Goal: Information Seeking & Learning: Check status

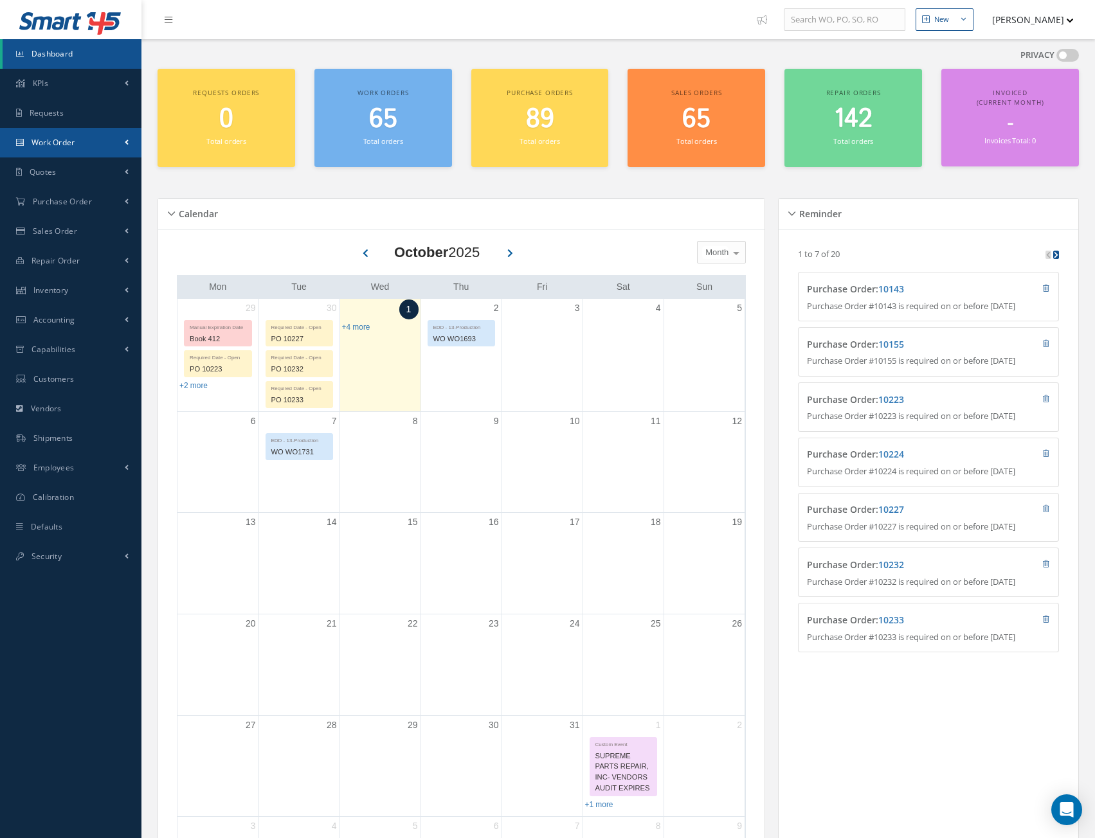
click at [44, 149] on link "Work Order" at bounding box center [70, 143] width 141 height 30
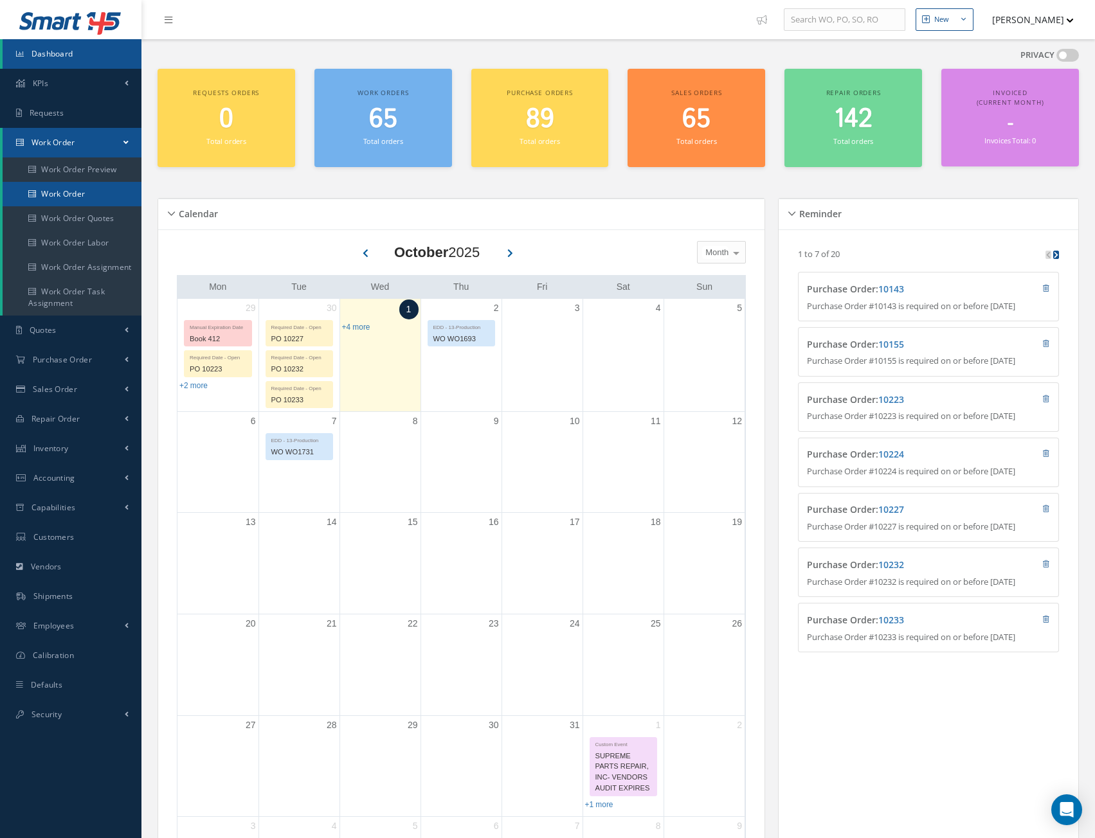
click at [52, 188] on link "Work Order" at bounding box center [72, 194] width 139 height 24
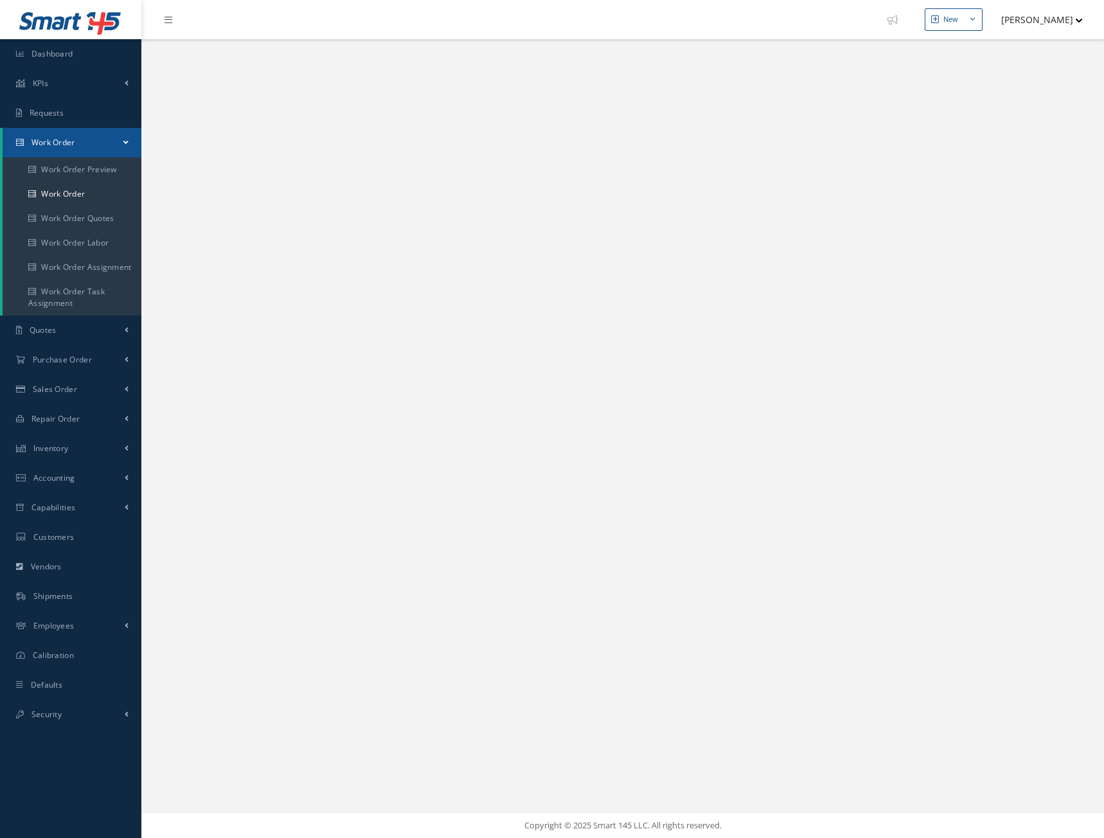
select select "25"
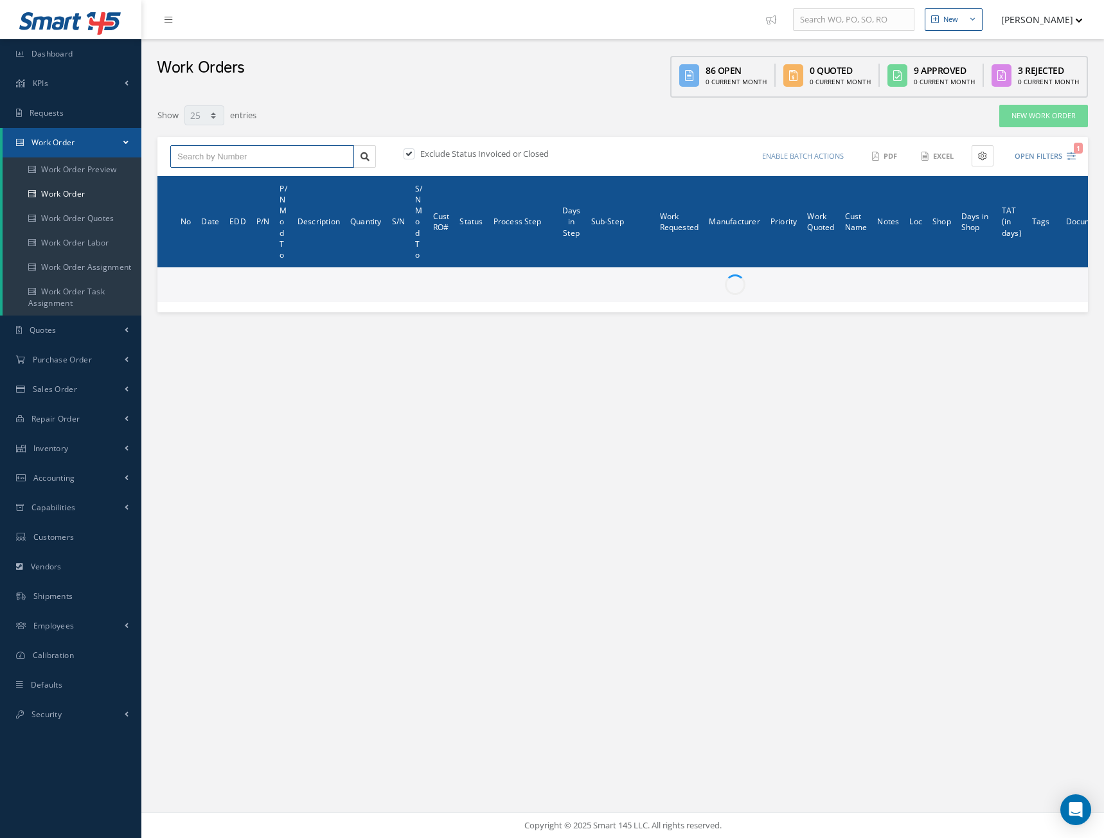
click at [261, 165] on input "text" at bounding box center [262, 156] width 184 height 23
paste input "I1554"
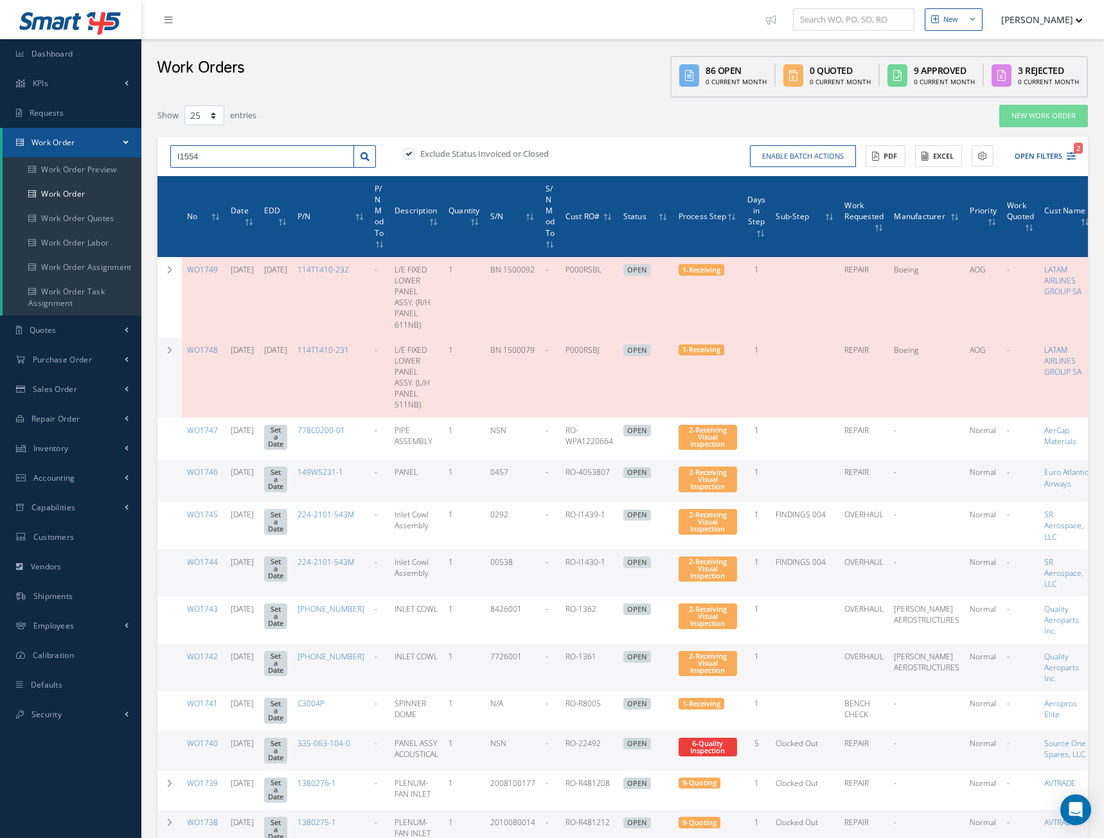
type input "I1554"
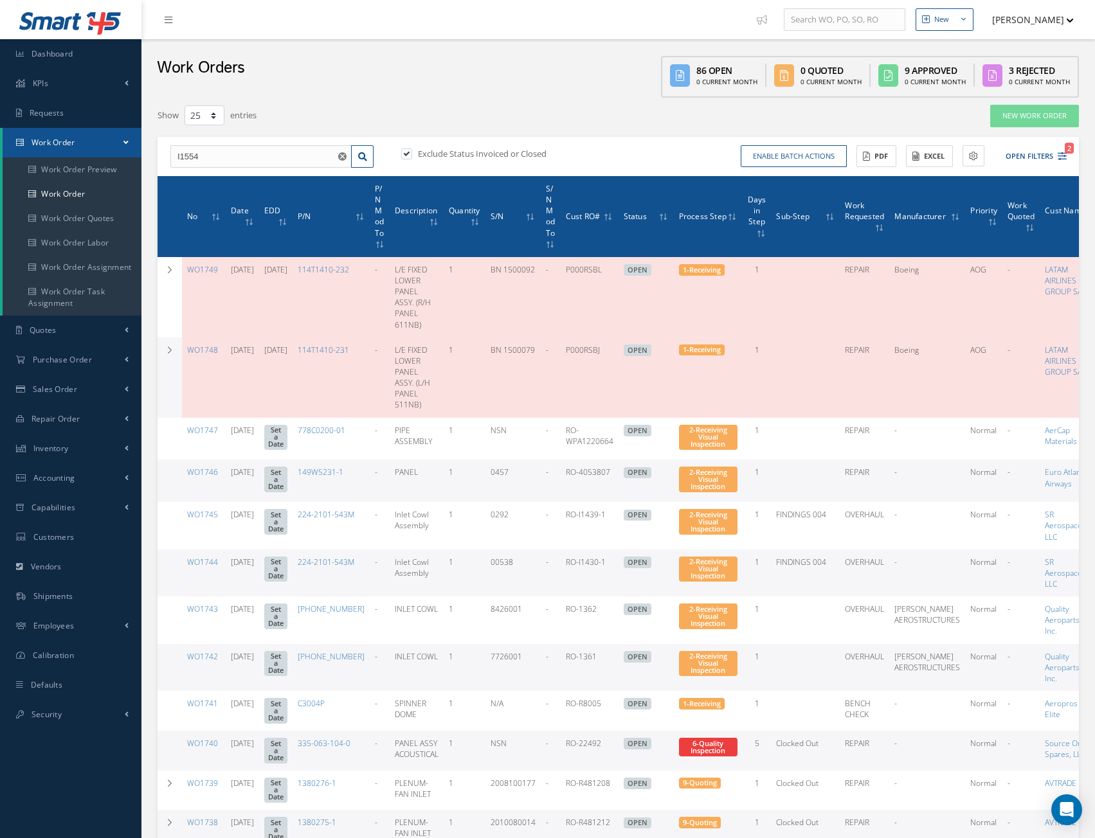
click at [411, 152] on label at bounding box center [412, 154] width 3 height 12
click at [409, 152] on input "checkbox" at bounding box center [405, 154] width 8 height 8
checkbox input "false"
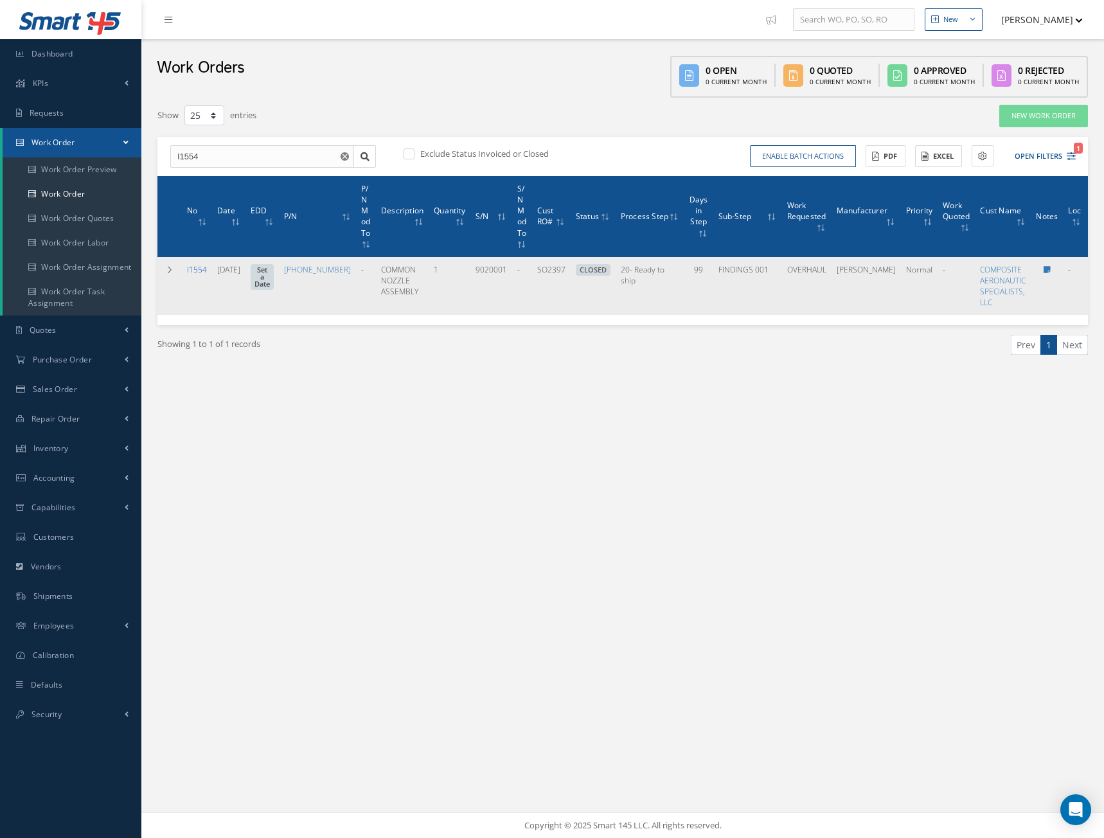
click at [197, 271] on link "I1554" at bounding box center [197, 269] width 20 height 11
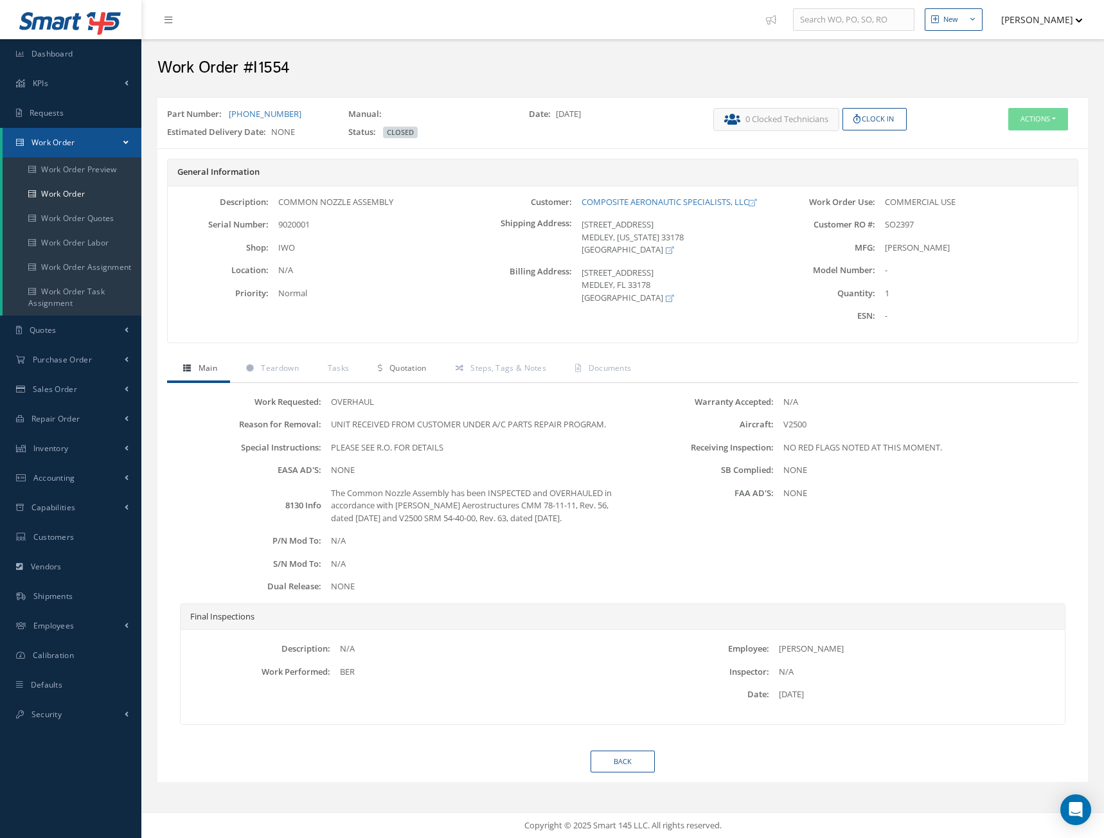
click at [404, 372] on span "Quotation" at bounding box center [408, 368] width 37 height 11
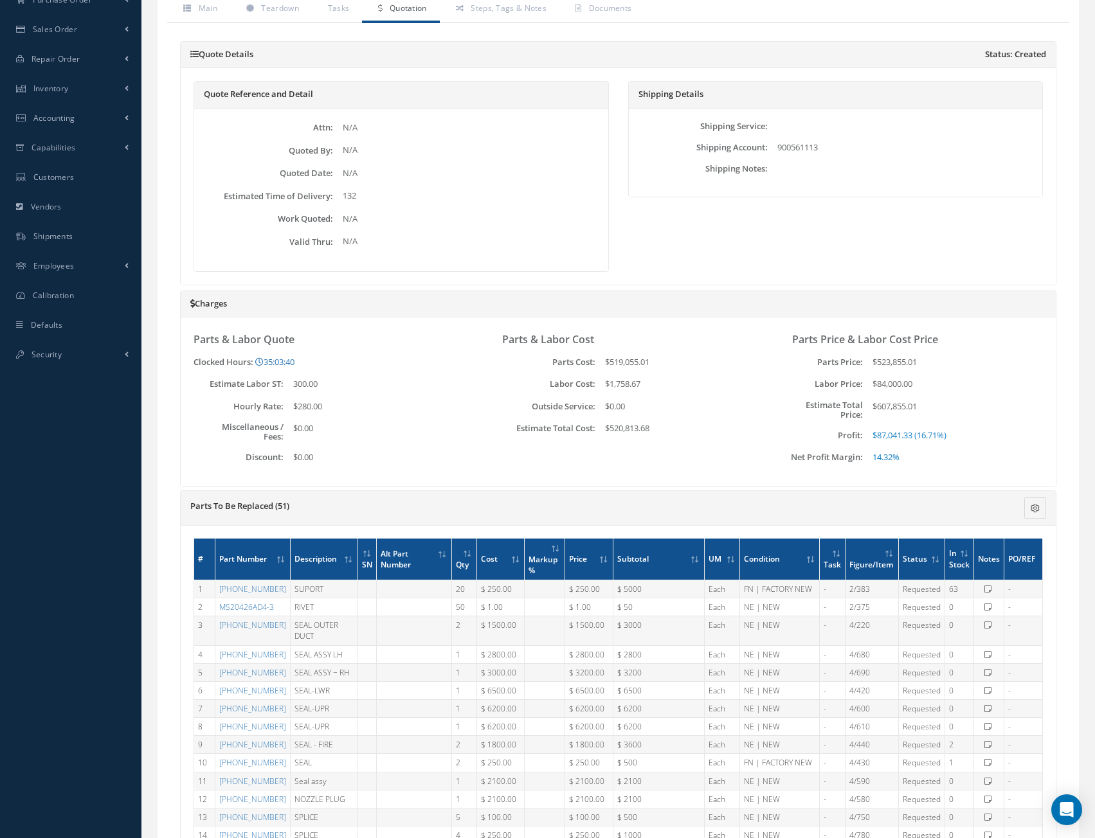
scroll to position [386, 0]
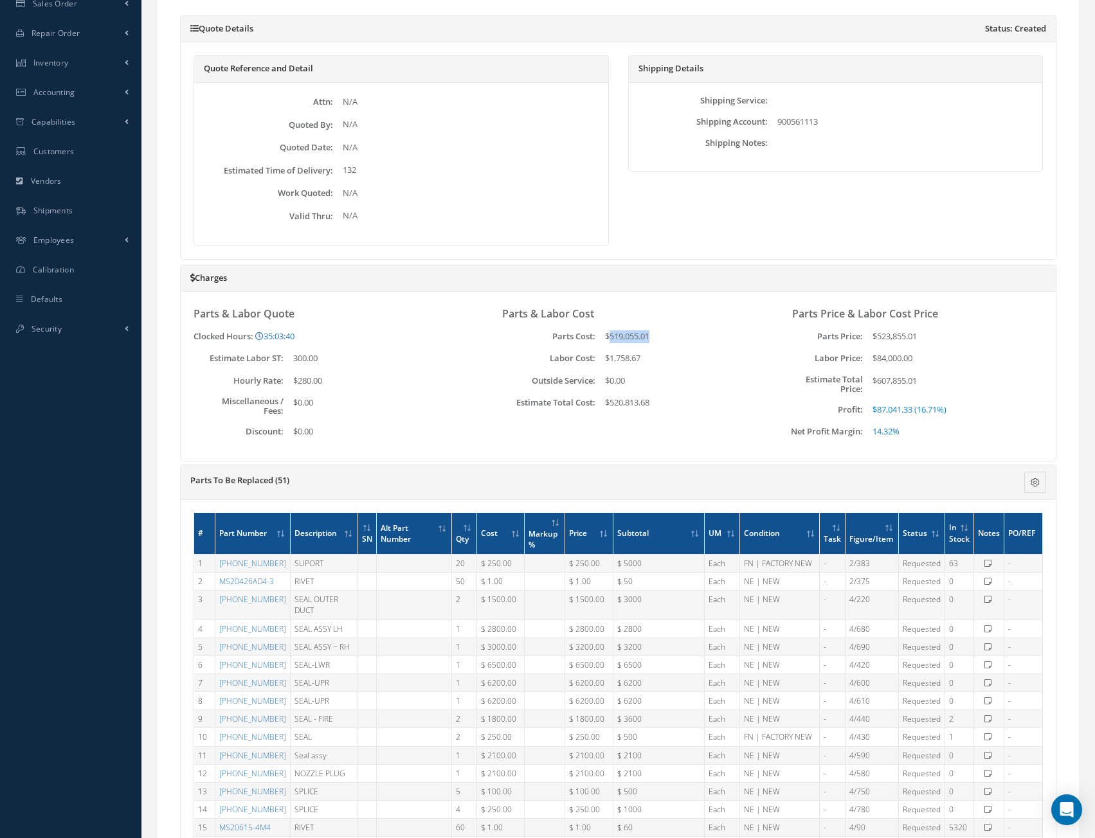
drag, startPoint x: 612, startPoint y: 334, endPoint x: 654, endPoint y: 334, distance: 41.8
click at [654, 334] on div "$519,055.01" at bounding box center [673, 336] width 157 height 13
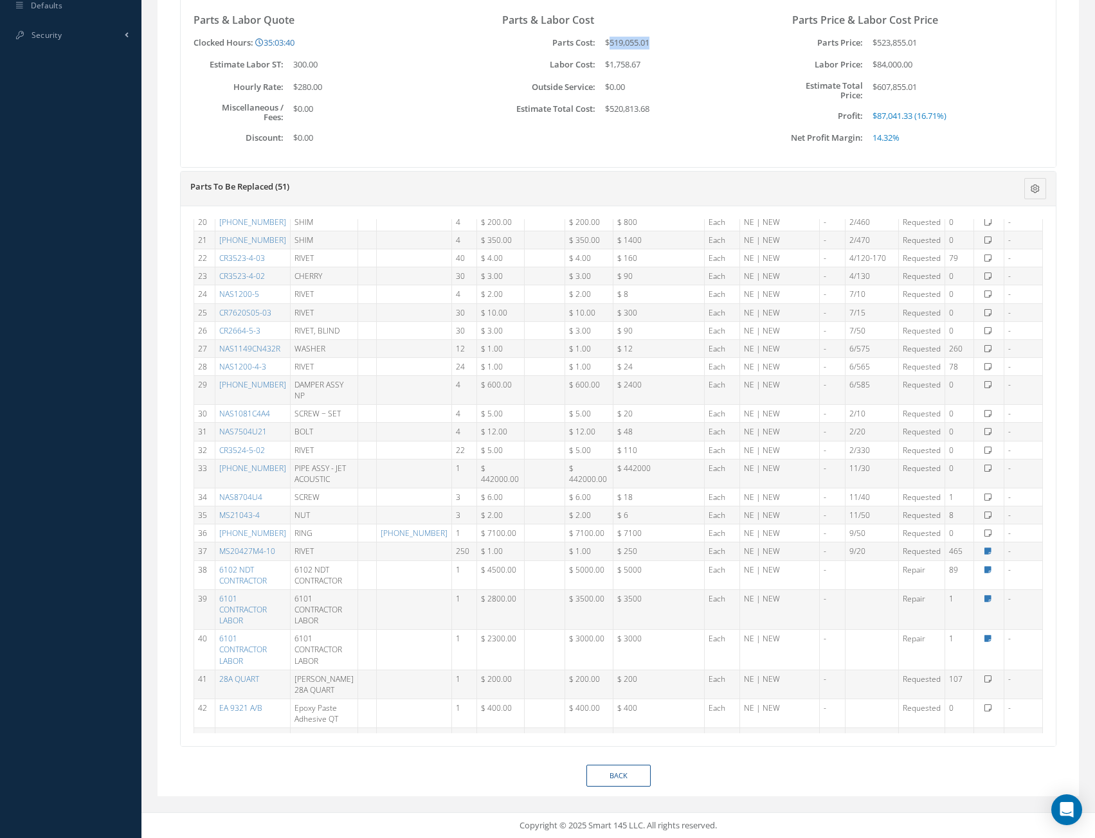
scroll to position [402, 0]
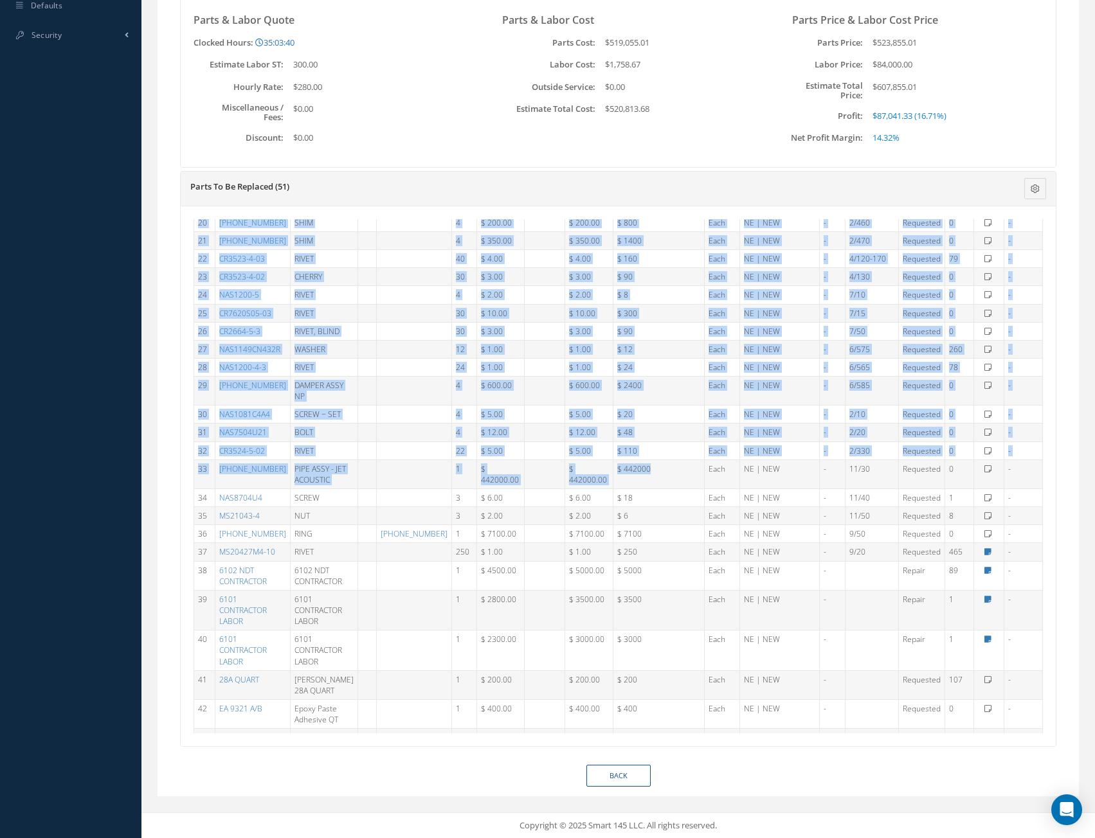
drag, startPoint x: 668, startPoint y: 508, endPoint x: 192, endPoint y: 490, distance: 476.0
click at [192, 490] on div "# Part Number Description SN Alt Part Number Qty Cost Markup % Price Subtotal U…" at bounding box center [618, 476] width 875 height 540
click at [671, 489] on td "$ 442000" at bounding box center [658, 474] width 91 height 29
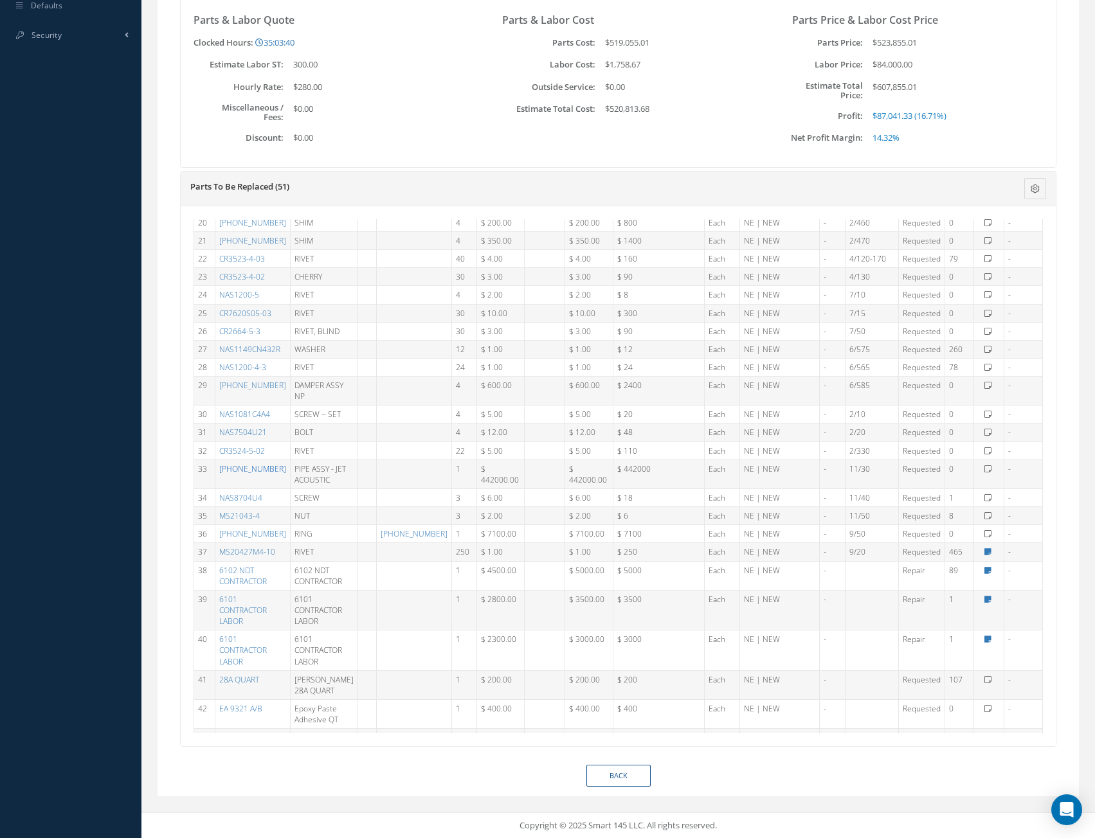
click at [260, 474] on link "[PHONE_NUMBER]" at bounding box center [252, 468] width 67 height 11
drag, startPoint x: 938, startPoint y: 492, endPoint x: 928, endPoint y: 493, distance: 10.9
click at [928, 489] on tr "33 [PHONE_NUMBER] PIPE ASSY - JET ACOUSTIC 1 $ 442000.00 $ 442000.00 $ 442000 E…" at bounding box center [618, 474] width 848 height 29
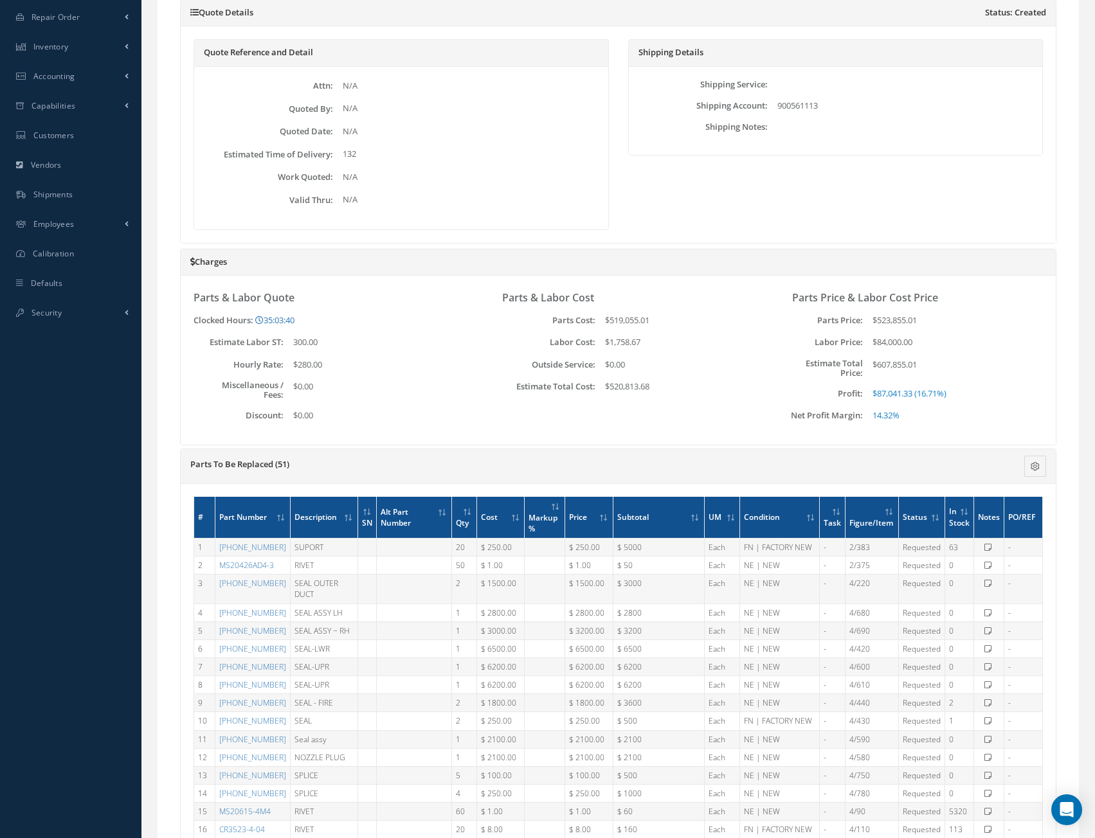
scroll to position [514, 0]
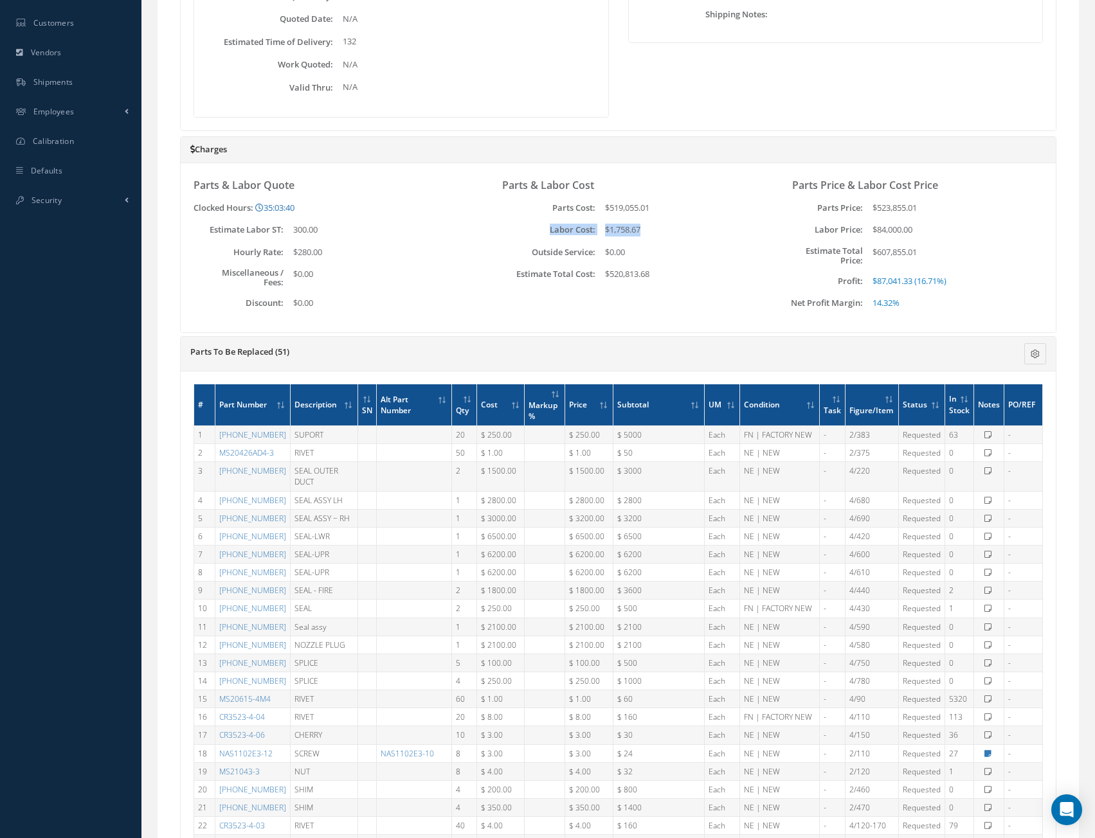
drag, startPoint x: 660, startPoint y: 228, endPoint x: 546, endPoint y: 235, distance: 114.0
click at [546, 235] on div "Labor Cost: $1,758.67" at bounding box center [618, 230] width 270 height 13
drag, startPoint x: 663, startPoint y: 210, endPoint x: 552, endPoint y: 208, distance: 111.2
click at [552, 208] on div "Parts Cost: $519,055.01" at bounding box center [618, 208] width 270 height 13
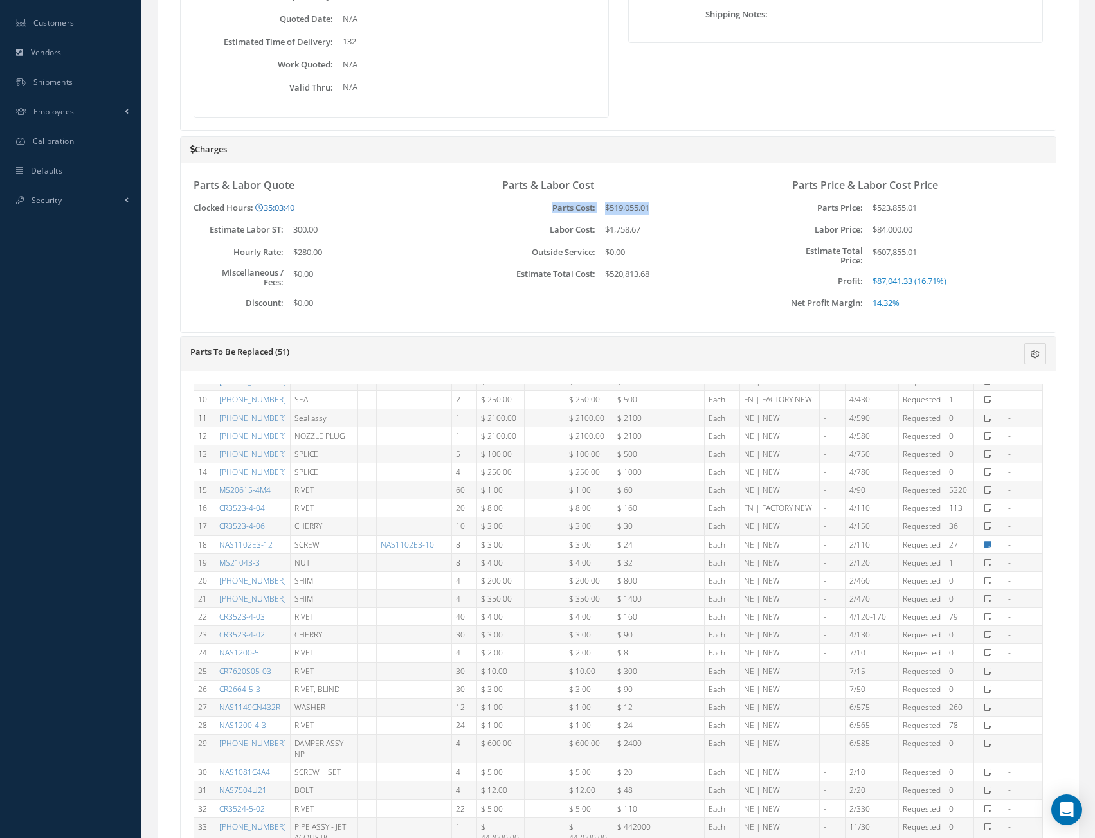
scroll to position [0, 0]
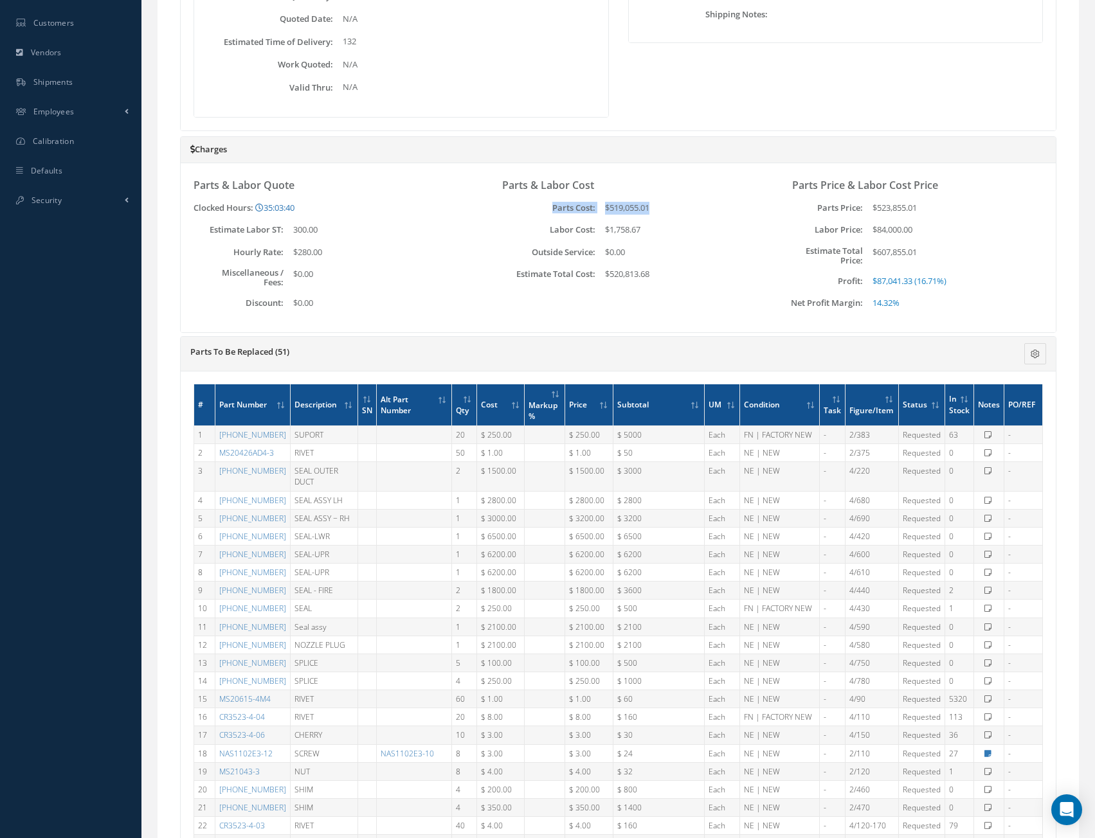
click at [564, 209] on label "Parts Cost:" at bounding box center [539, 208] width 112 height 10
drag, startPoint x: 922, startPoint y: 210, endPoint x: 855, endPoint y: 210, distance: 67.5
click at [855, 210] on div "Parts Price: $523,855.01" at bounding box center [908, 208] width 270 height 13
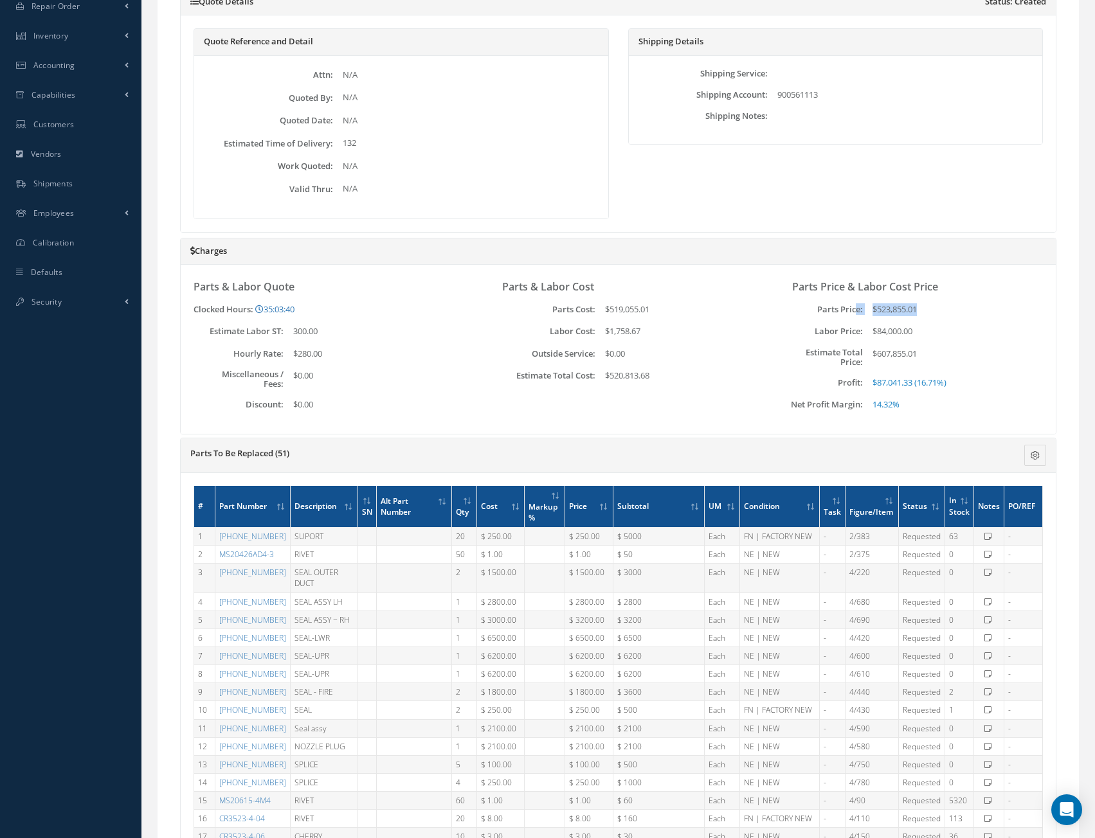
scroll to position [386, 0]
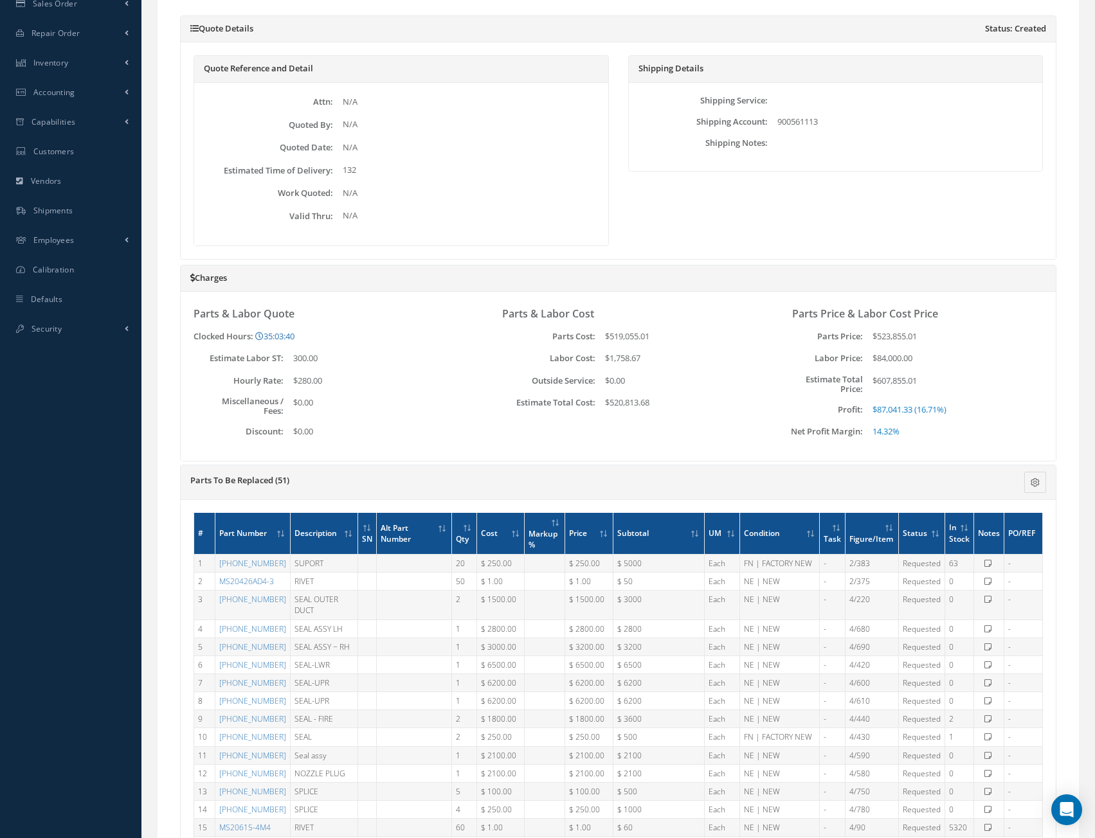
click at [476, 568] on td "$ 250.00" at bounding box center [500, 563] width 48 height 18
click at [451, 563] on td "20" at bounding box center [463, 563] width 25 height 18
click at [481, 560] on td "$ 250.00" at bounding box center [500, 563] width 48 height 18
click at [586, 562] on td "$ 250.00" at bounding box center [588, 563] width 48 height 18
drag, startPoint x: 586, startPoint y: 564, endPoint x: 550, endPoint y: 564, distance: 35.4
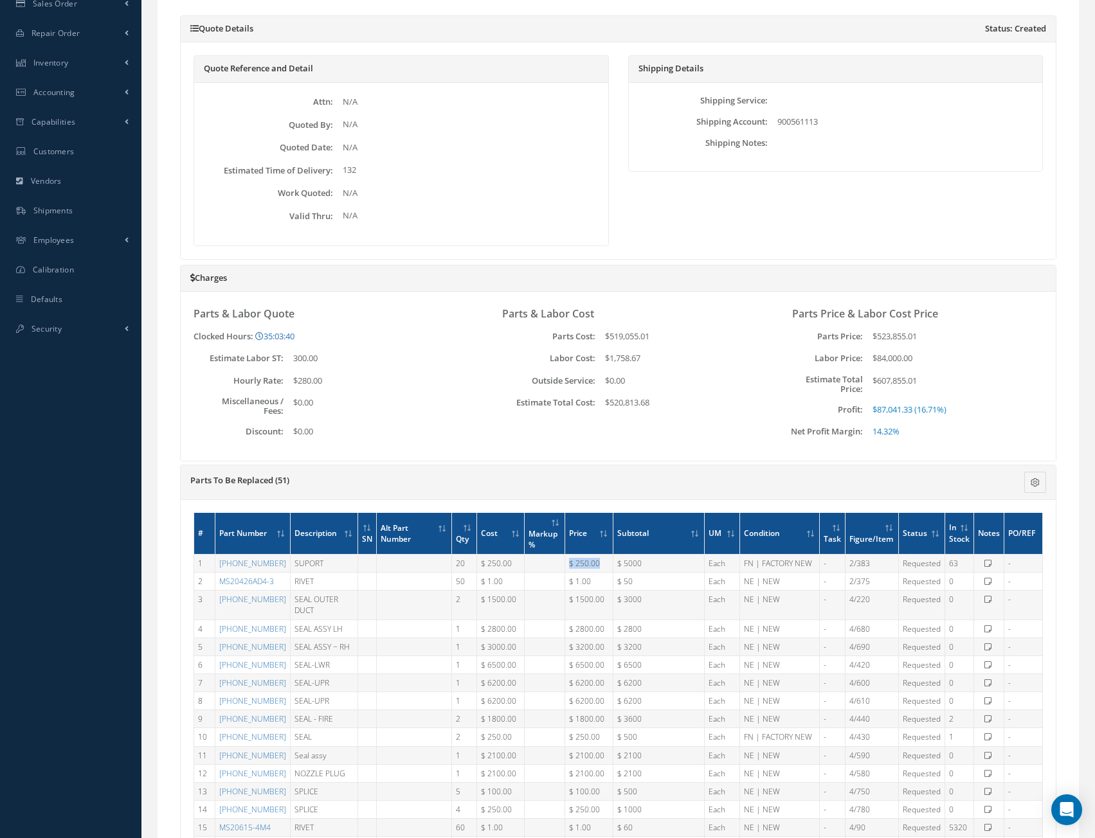
click at [564, 564] on td "$ 250.00" at bounding box center [588, 563] width 48 height 18
click at [451, 602] on td "2" at bounding box center [463, 605] width 25 height 29
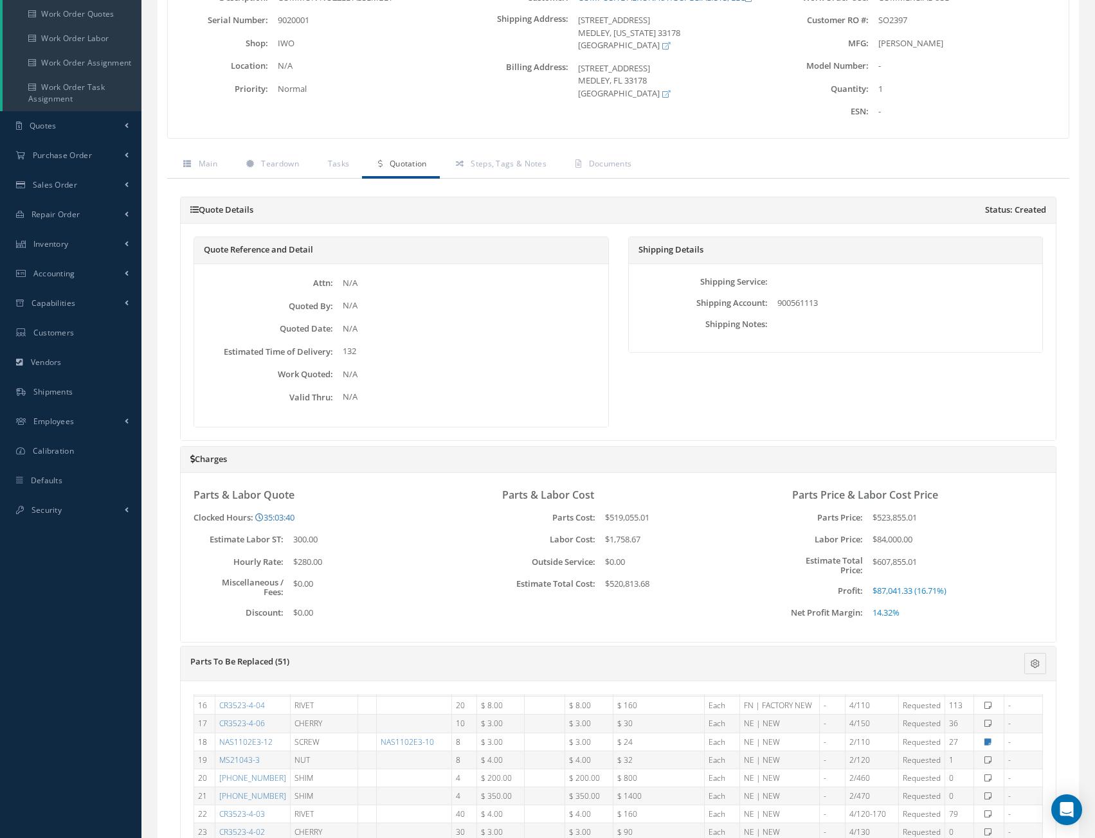
scroll to position [193, 0]
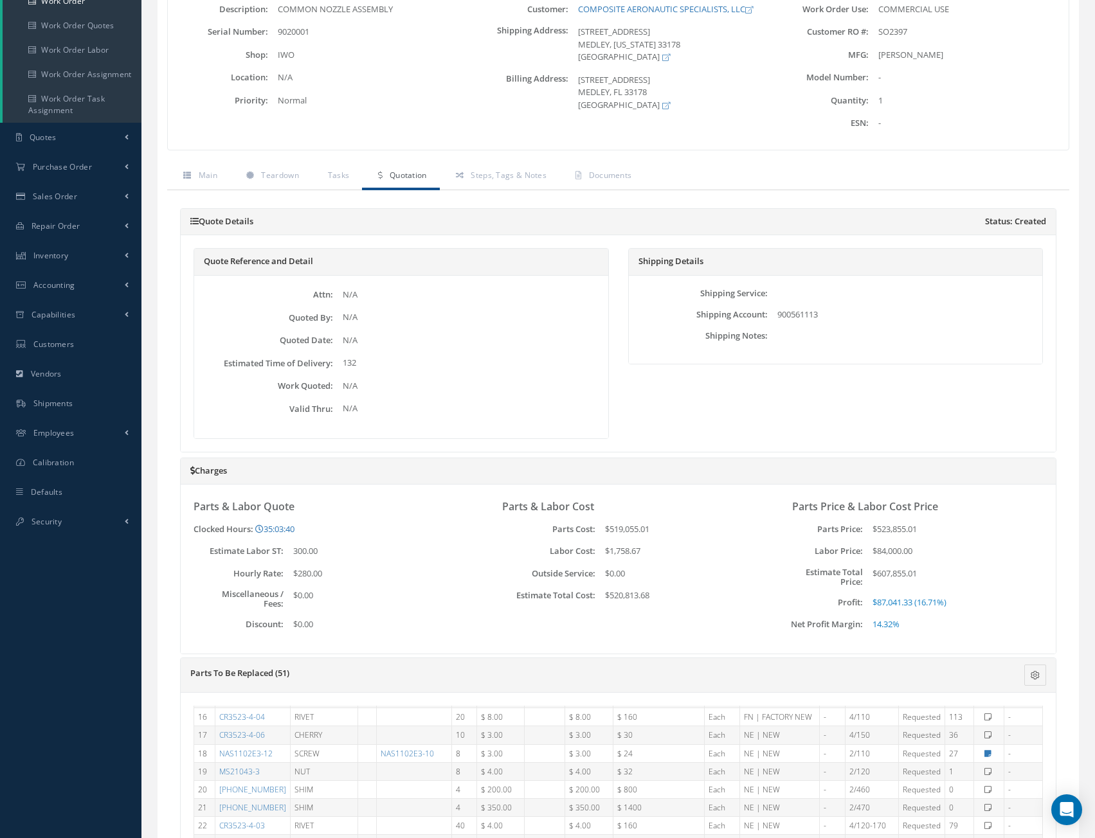
drag, startPoint x: 794, startPoint y: 508, endPoint x: 944, endPoint y: 631, distance: 194.2
click at [944, 631] on div "Parts Price & Labor Cost Price Parts Price: $523,855.01 Labor Price: $84,000.00…" at bounding box center [908, 566] width 270 height 130
click at [966, 563] on div "Parts Price & Labor Cost Price Parts Price: $523,855.01 Labor Price: $84,000.00…" at bounding box center [908, 566] width 270 height 130
drag, startPoint x: 967, startPoint y: 600, endPoint x: 860, endPoint y: 601, distance: 106.7
click at [860, 601] on div "Profit: $87,041.33 (16.71%)" at bounding box center [908, 602] width 270 height 13
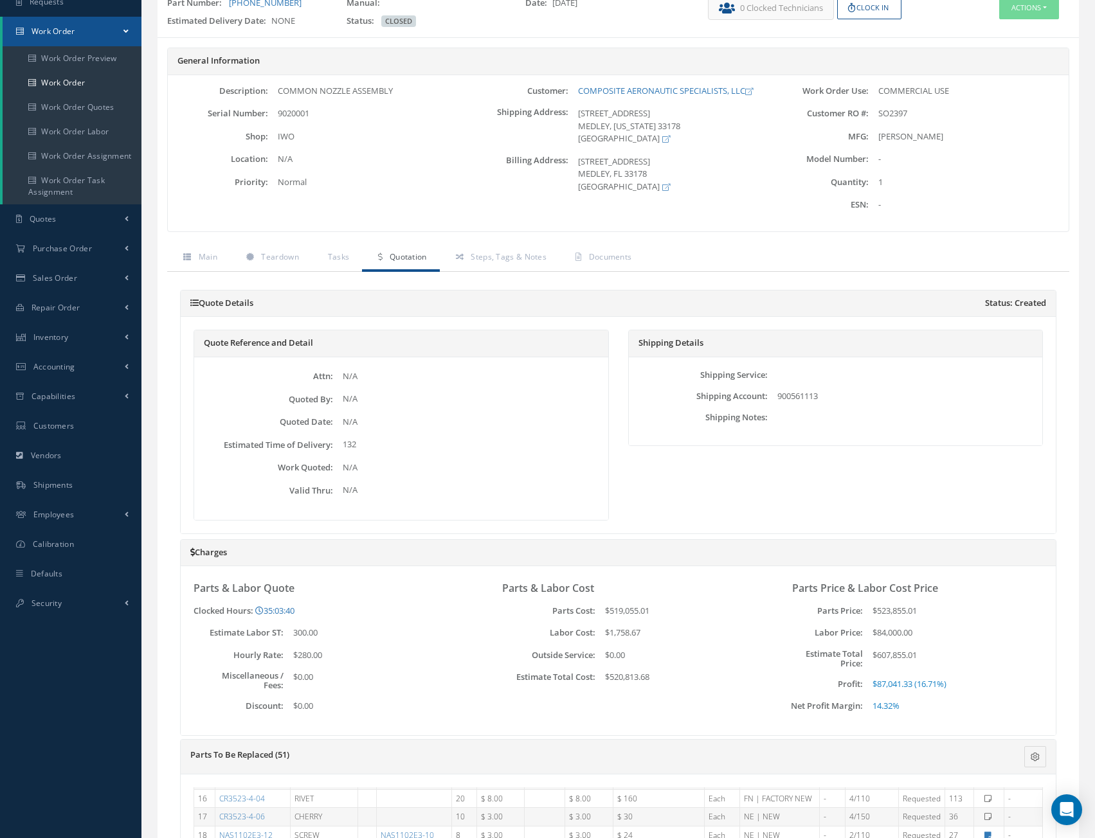
scroll to position [0, 0]
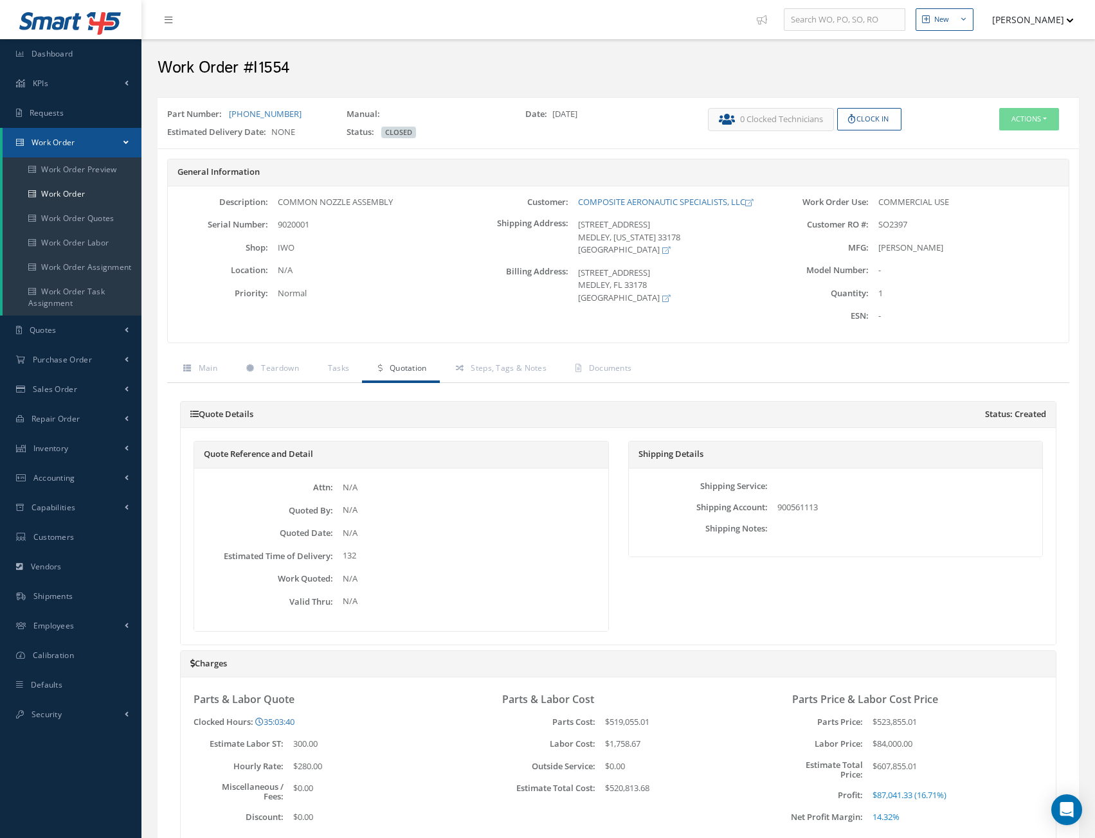
click at [276, 440] on div "Quote Reference and Detail Attn: N/A Quoted By: N/A Quoted Date: N/A Estimated …" at bounding box center [618, 536] width 875 height 217
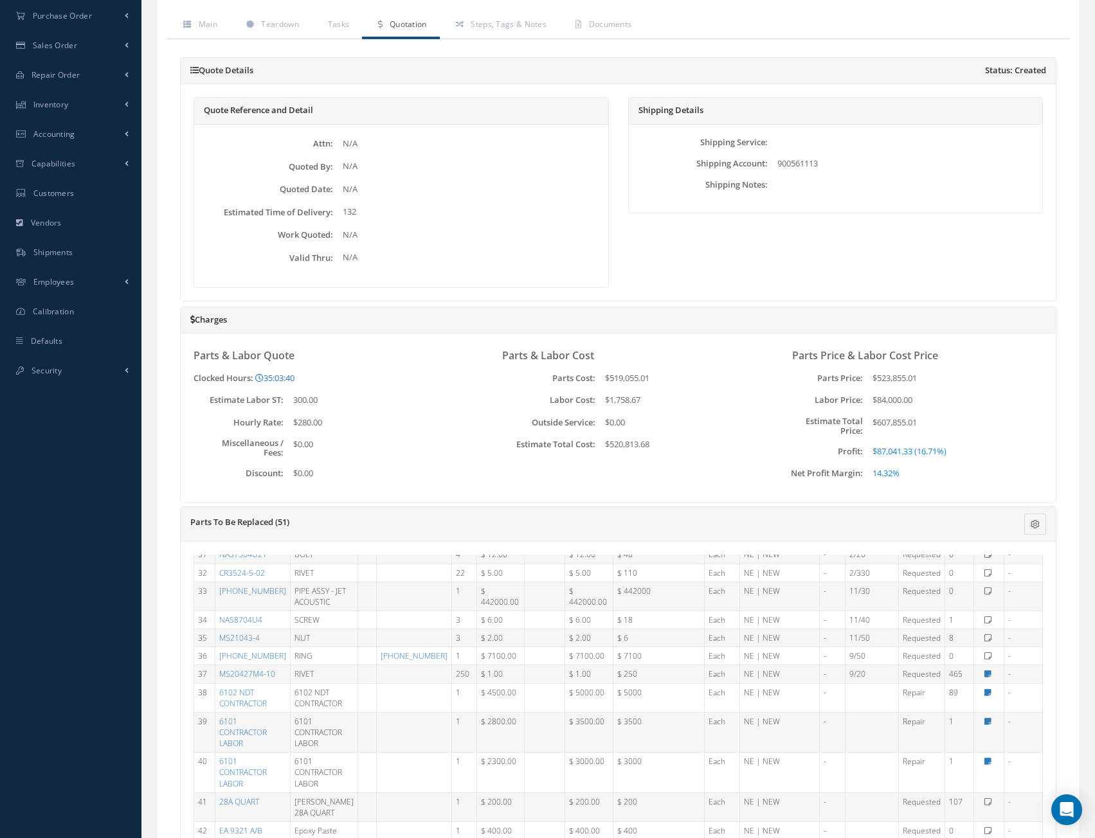
scroll to position [321, 0]
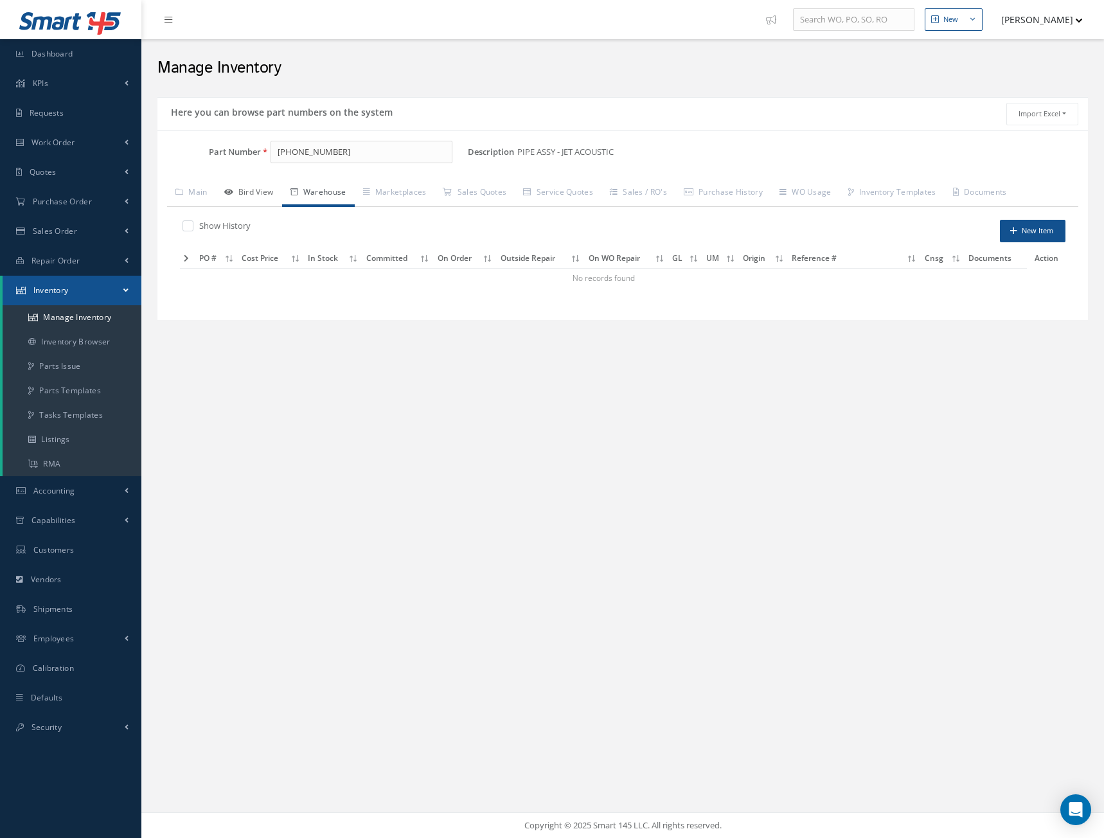
click at [250, 195] on link "Bird View" at bounding box center [249, 193] width 66 height 27
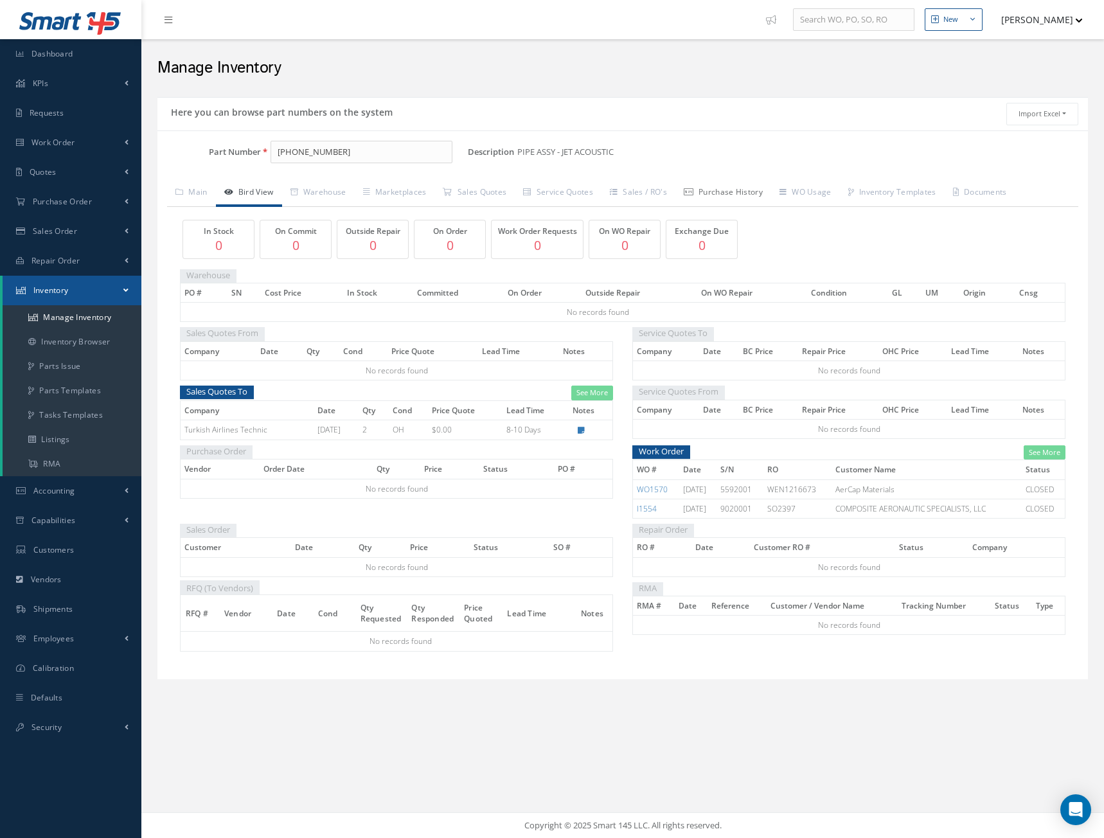
click at [745, 190] on link "Purchase History" at bounding box center [724, 193] width 96 height 27
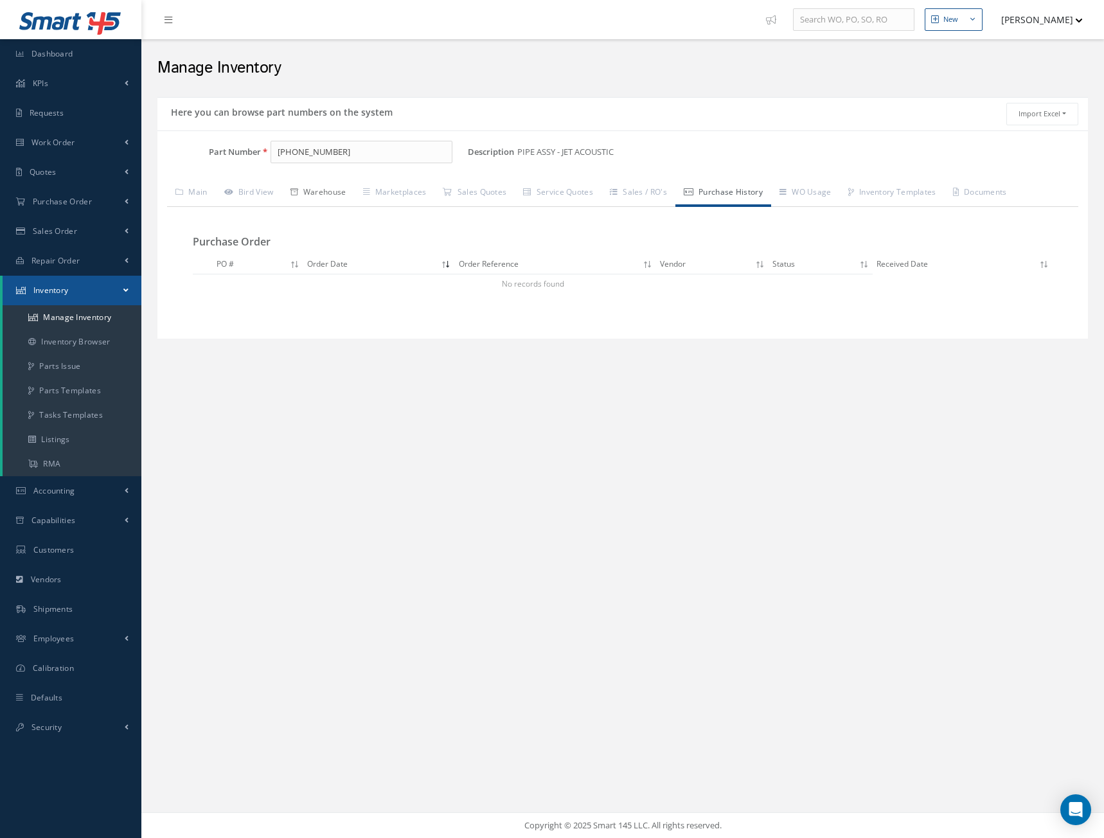
click at [328, 193] on link "Warehouse" at bounding box center [318, 193] width 73 height 27
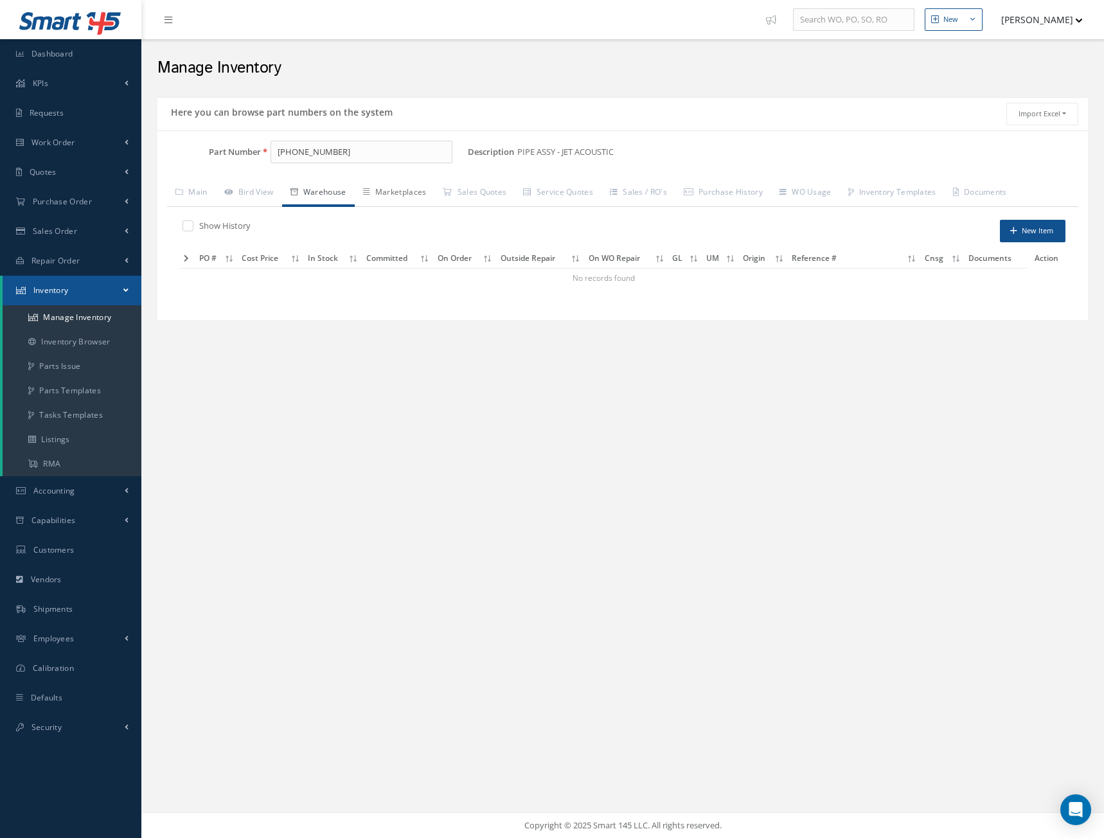
click at [409, 201] on link "Marketplaces" at bounding box center [395, 193] width 80 height 27
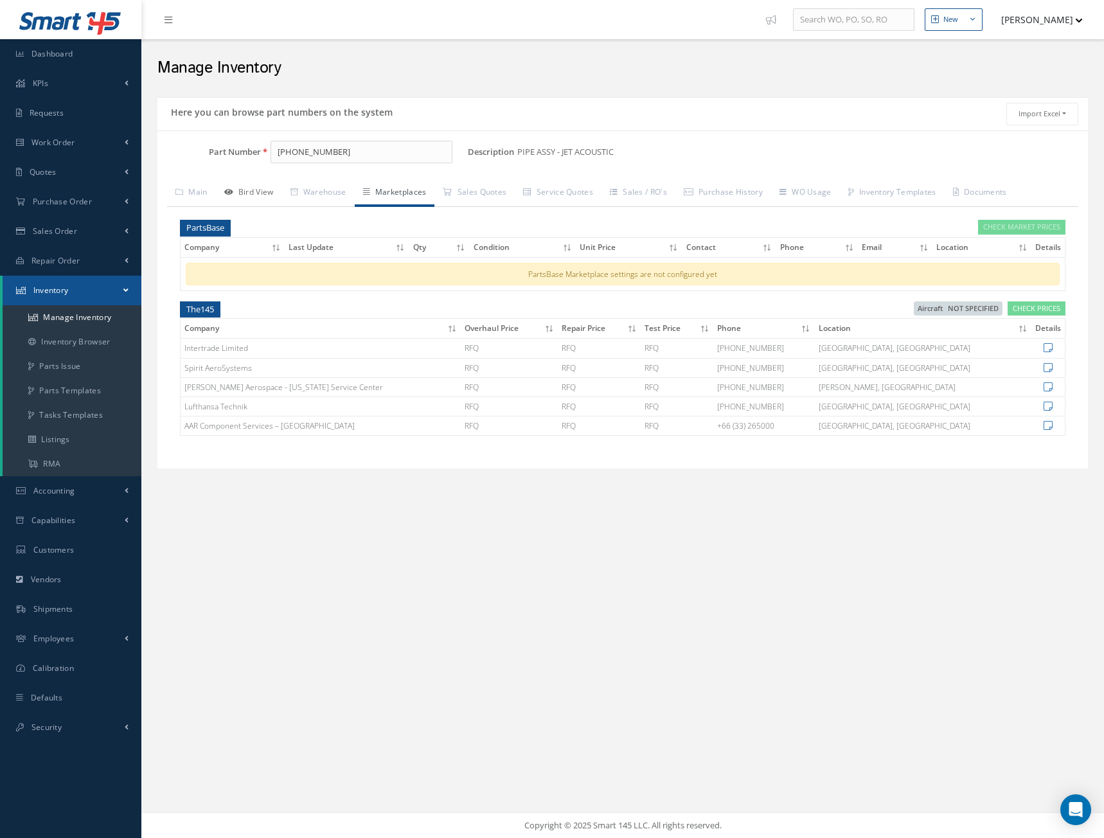
click at [275, 191] on link "Bird View" at bounding box center [249, 193] width 66 height 27
